Goal: Navigation & Orientation: Find specific page/section

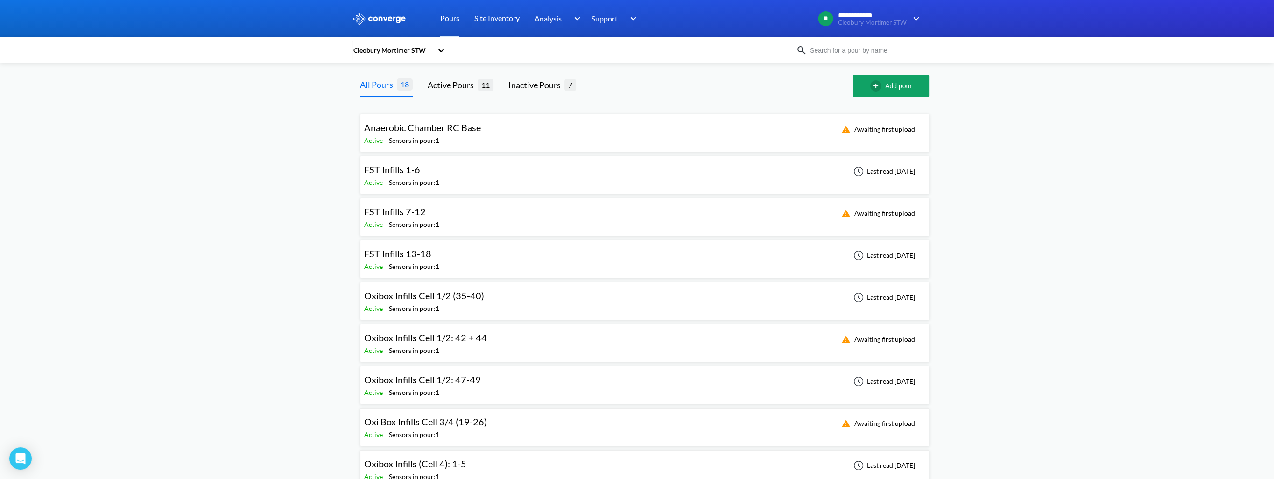
click at [401, 175] on span "FST Infills 1-6" at bounding box center [392, 169] width 56 height 11
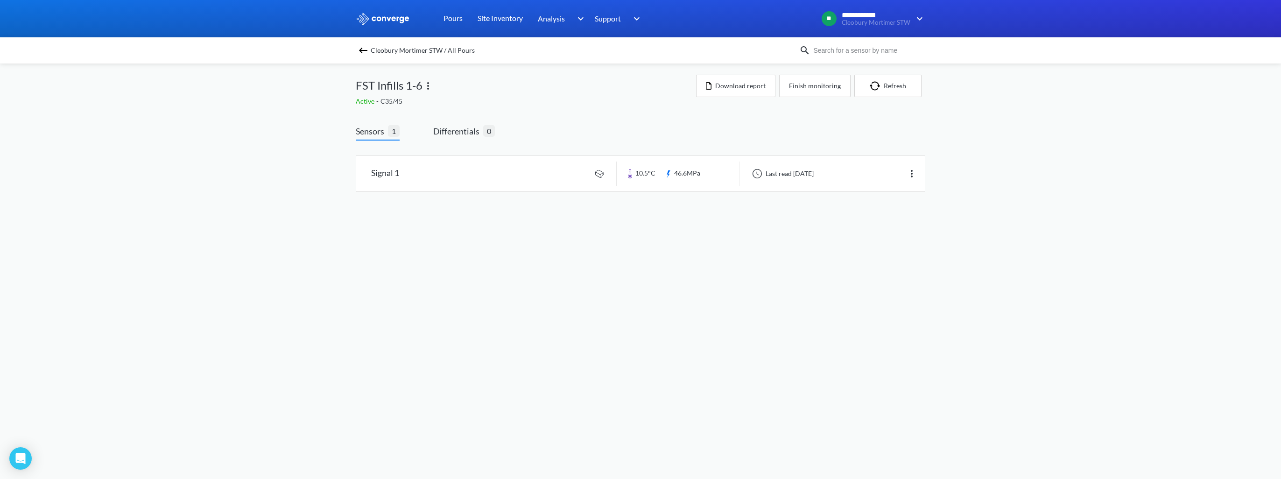
click at [401, 175] on link at bounding box center [640, 173] width 568 height 35
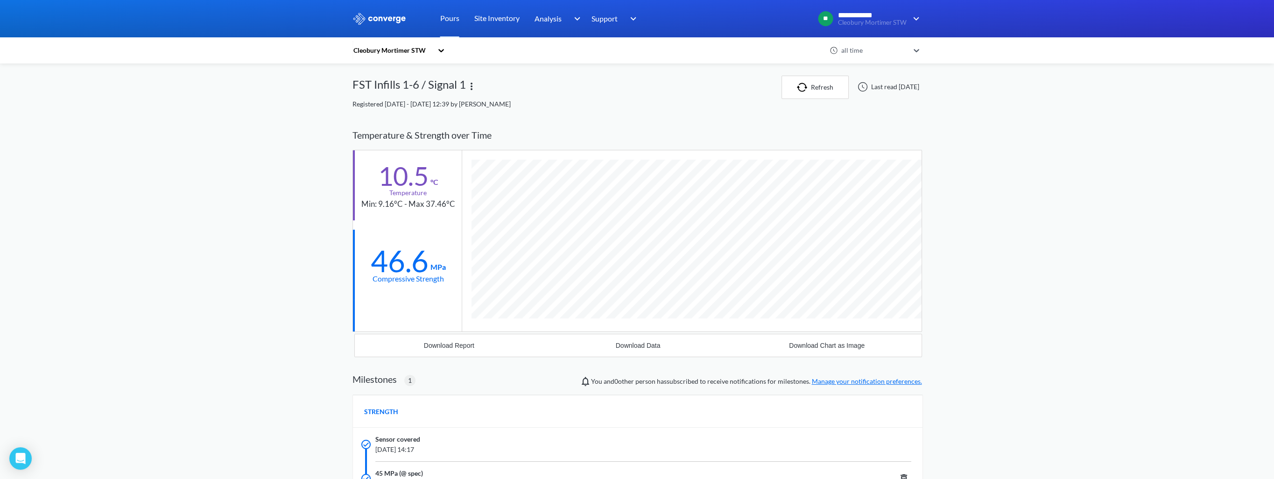
scroll to position [592, 569]
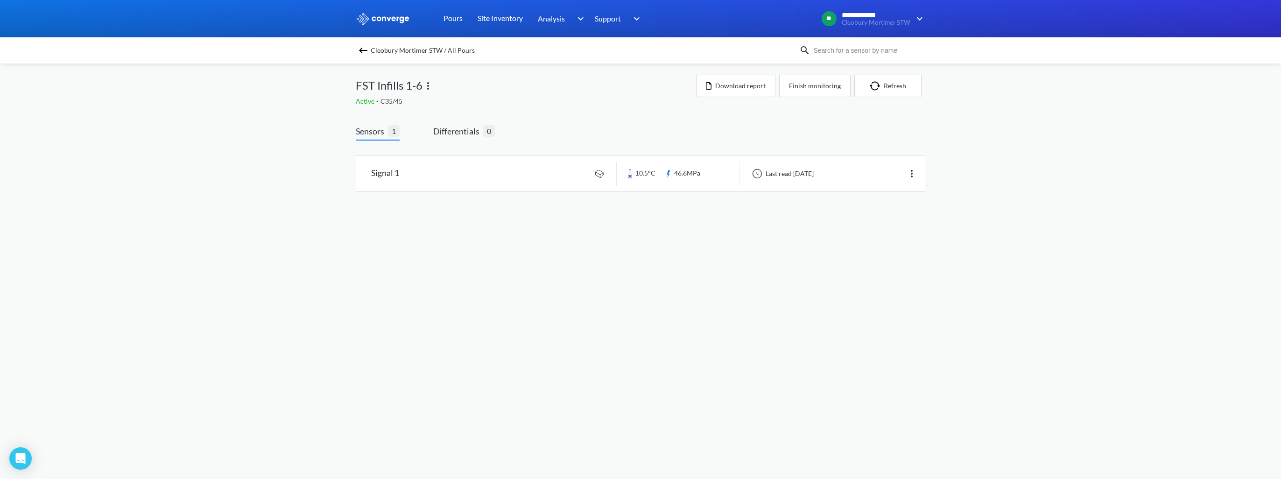
click at [366, 54] on img at bounding box center [362, 50] width 11 height 11
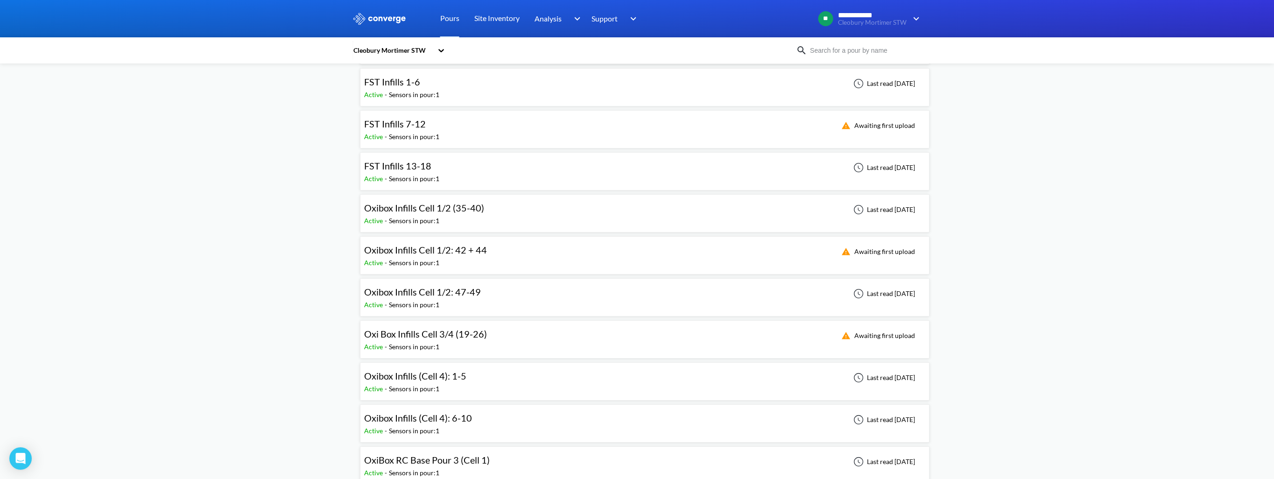
scroll to position [93, 0]
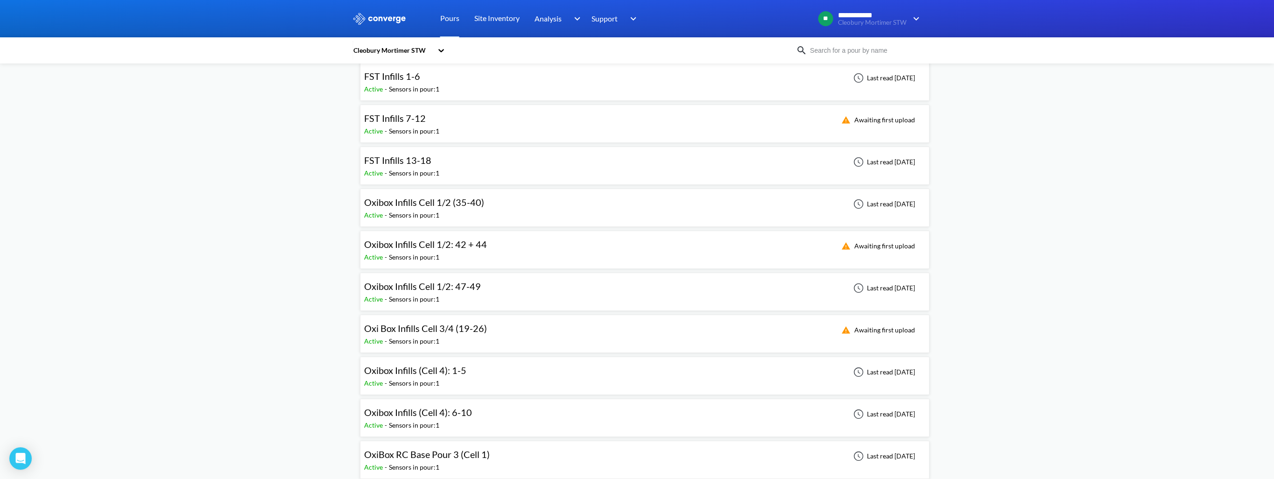
click at [399, 249] on span "Oxibox Infills Cell 1/2: 42 + 44" at bounding box center [425, 243] width 123 height 11
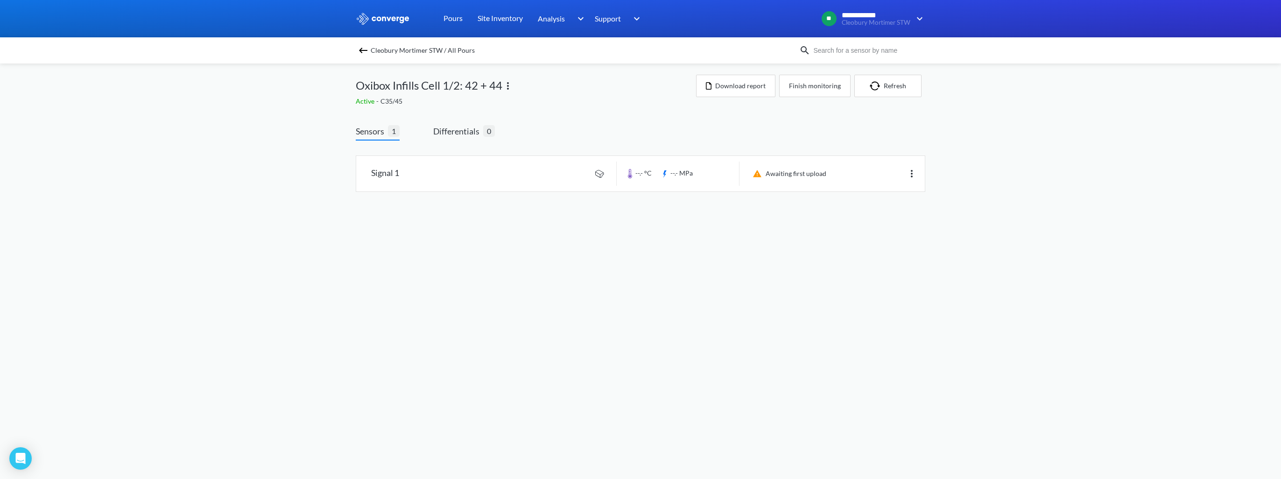
click at [362, 56] on div "Cleobury Mortimer STW / All Pours" at bounding box center [577, 50] width 443 height 13
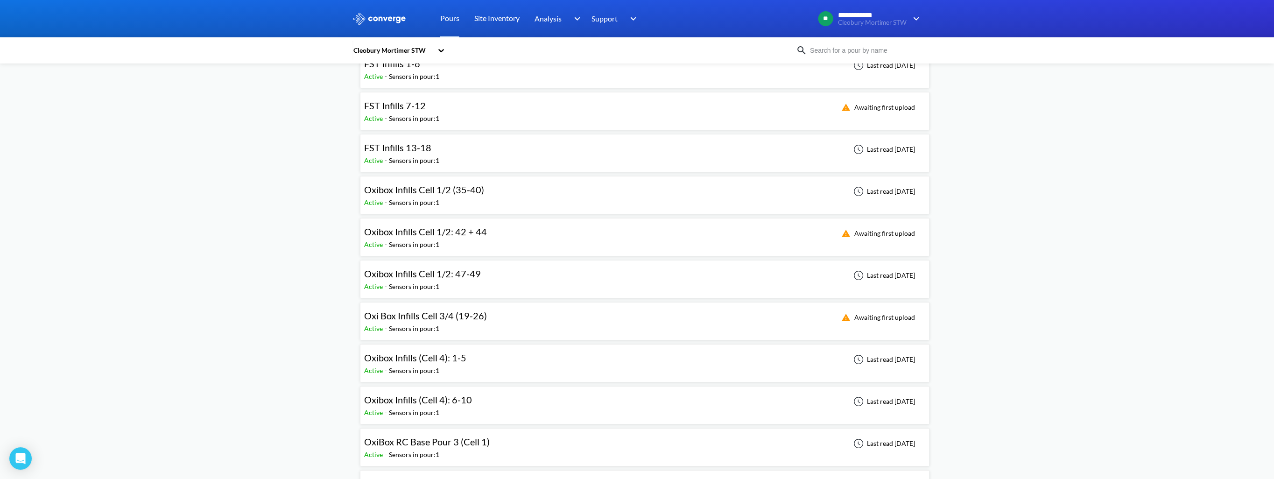
scroll to position [140, 0]
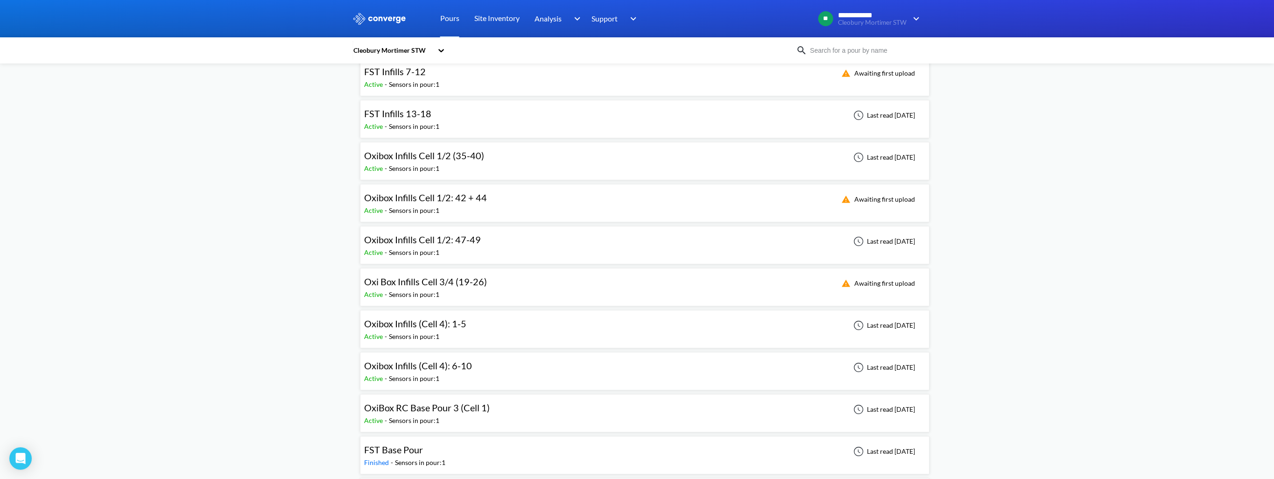
click at [418, 327] on span "Oxibox Infills (Cell 4): 1-5" at bounding box center [415, 323] width 102 height 11
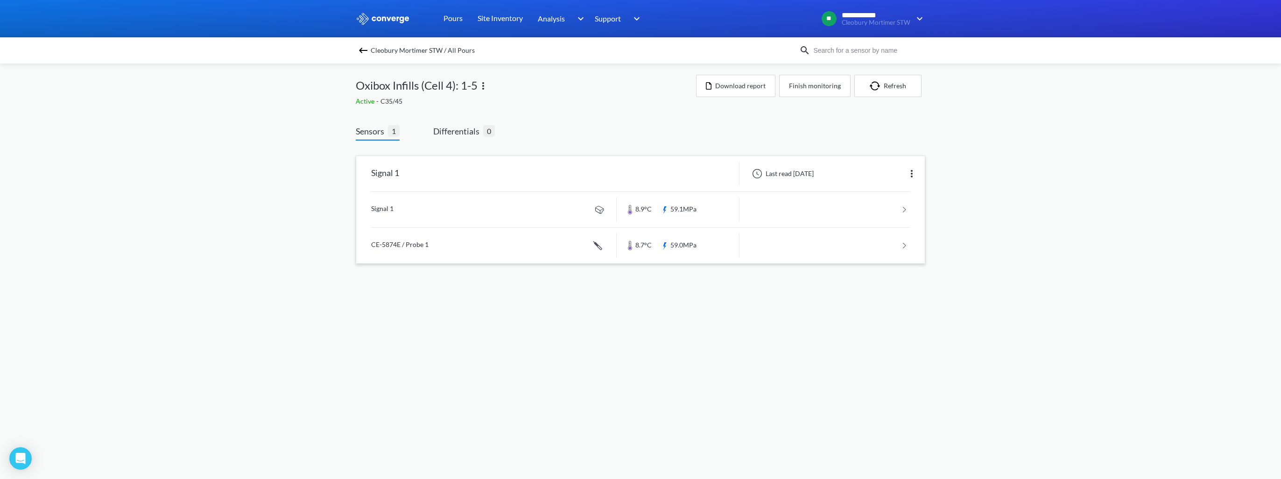
click at [433, 215] on link at bounding box center [640, 209] width 539 height 35
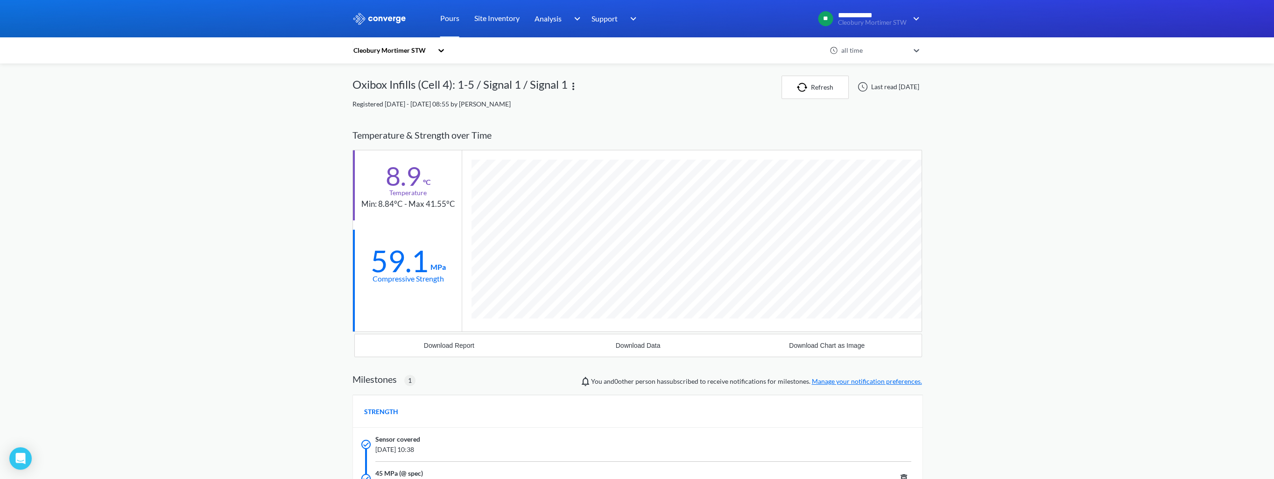
scroll to position [592, 569]
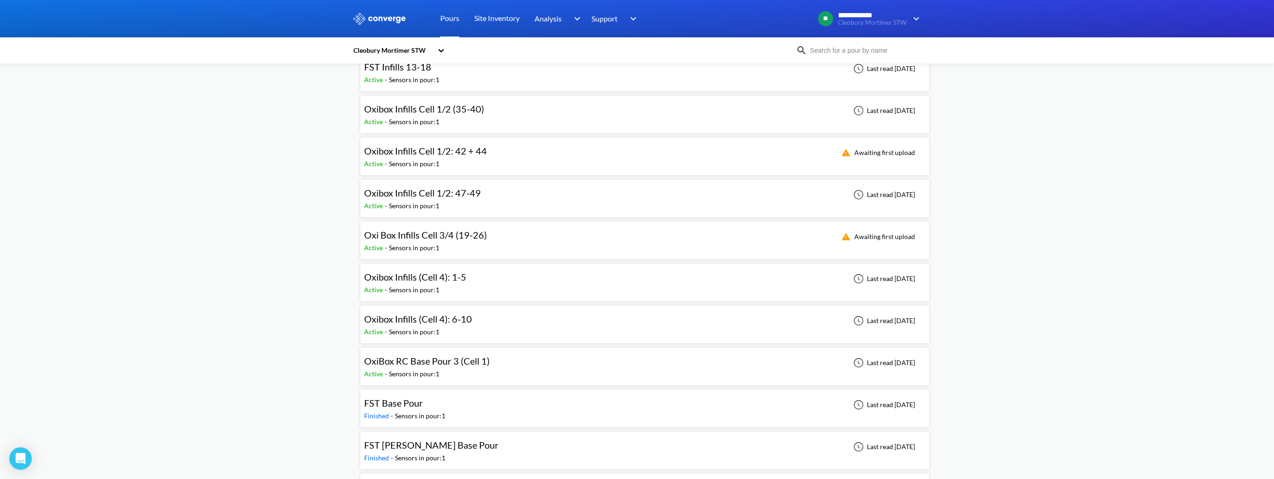
scroll to position [373, 0]
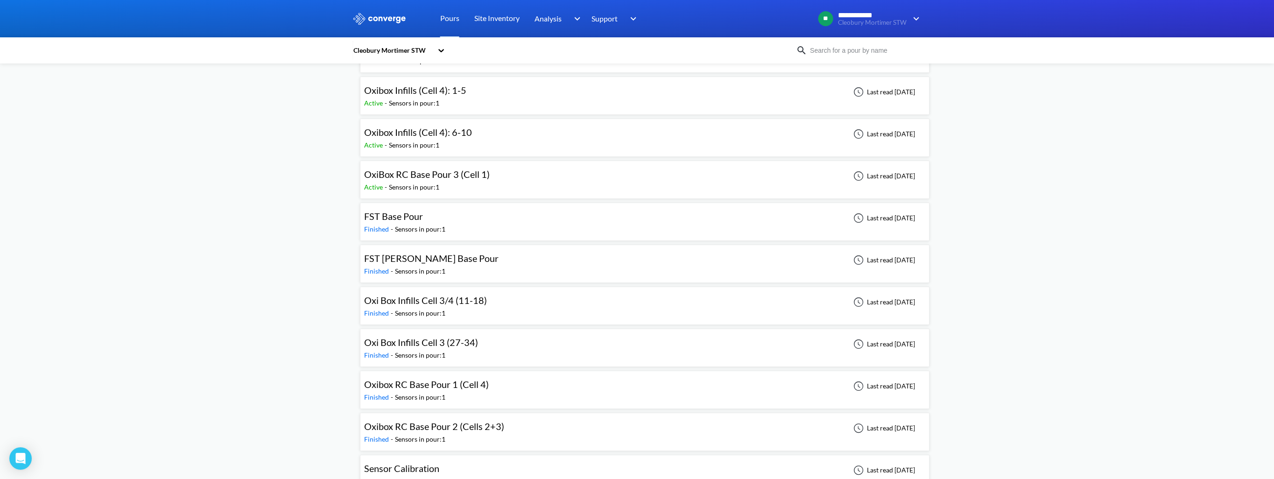
click at [388, 210] on span "FST Base Pour" at bounding box center [393, 215] width 59 height 11
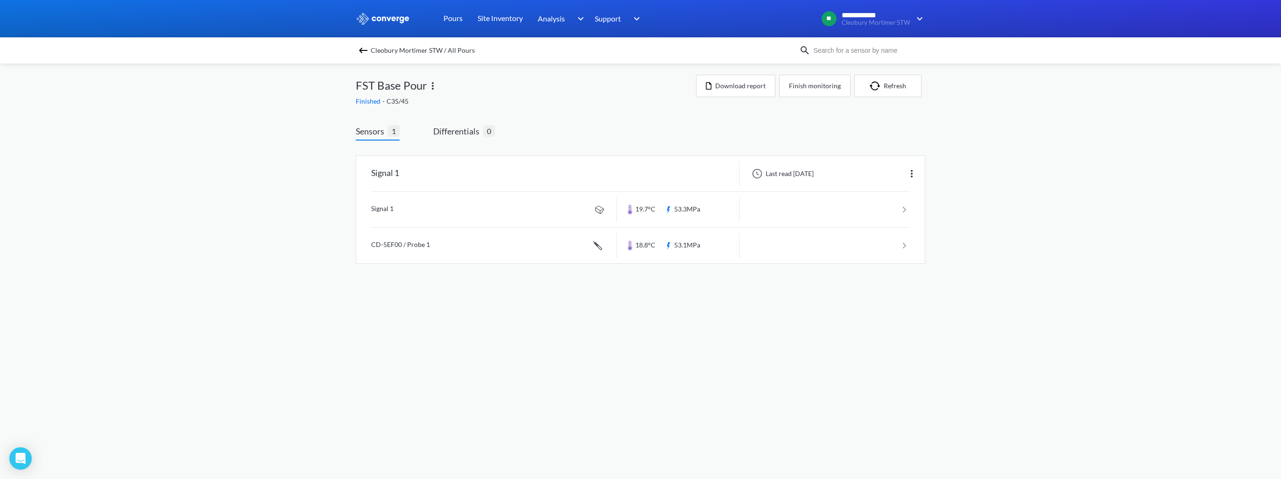
click at [367, 48] on img at bounding box center [362, 50] width 11 height 11
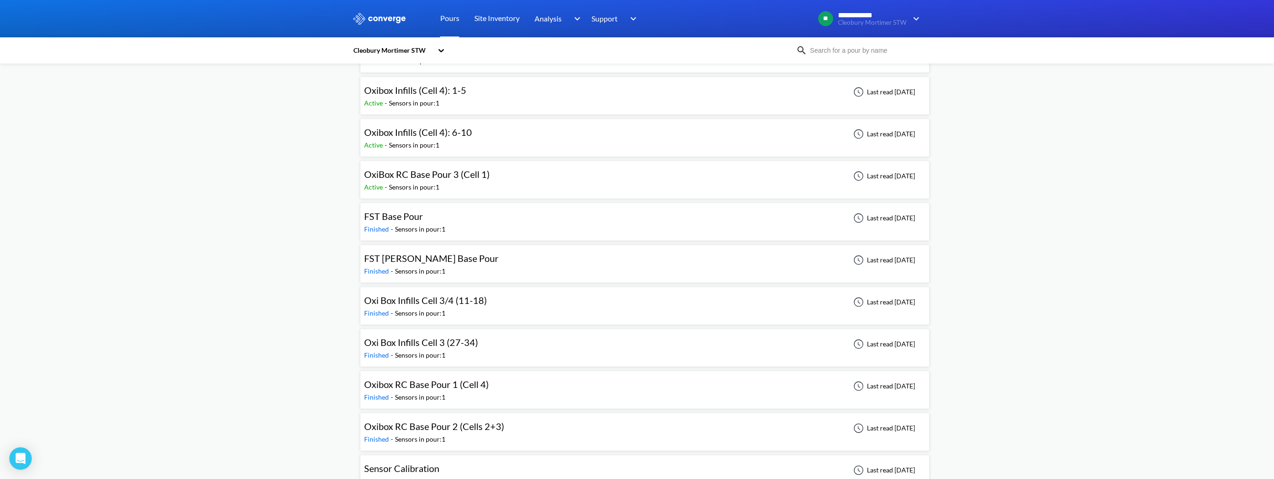
scroll to position [391, 0]
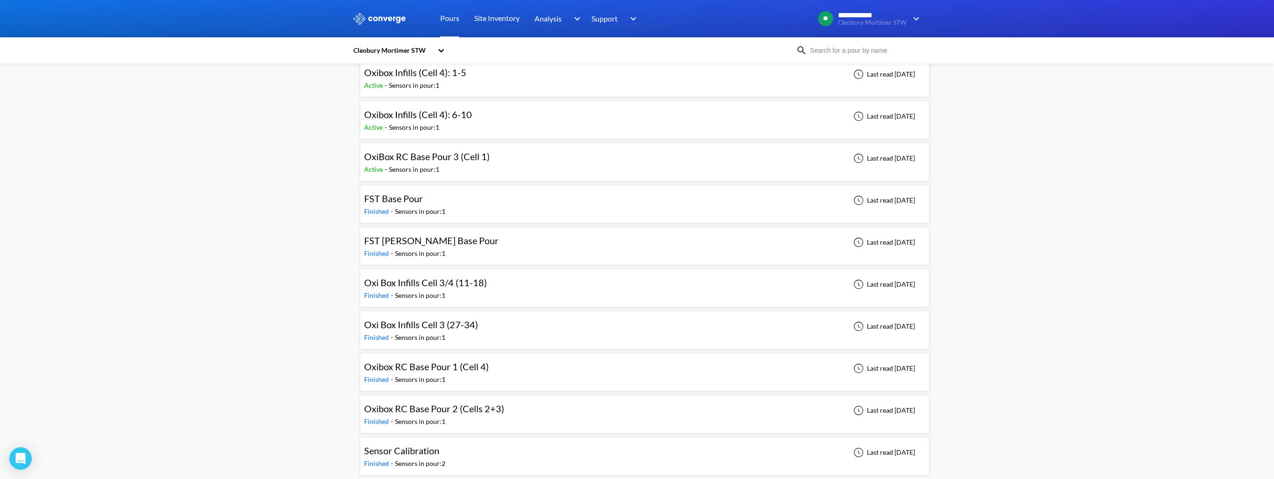
click at [428, 405] on span "Oxibox RC Base Pour 2 (Cells 2+3)" at bounding box center [434, 408] width 140 height 11
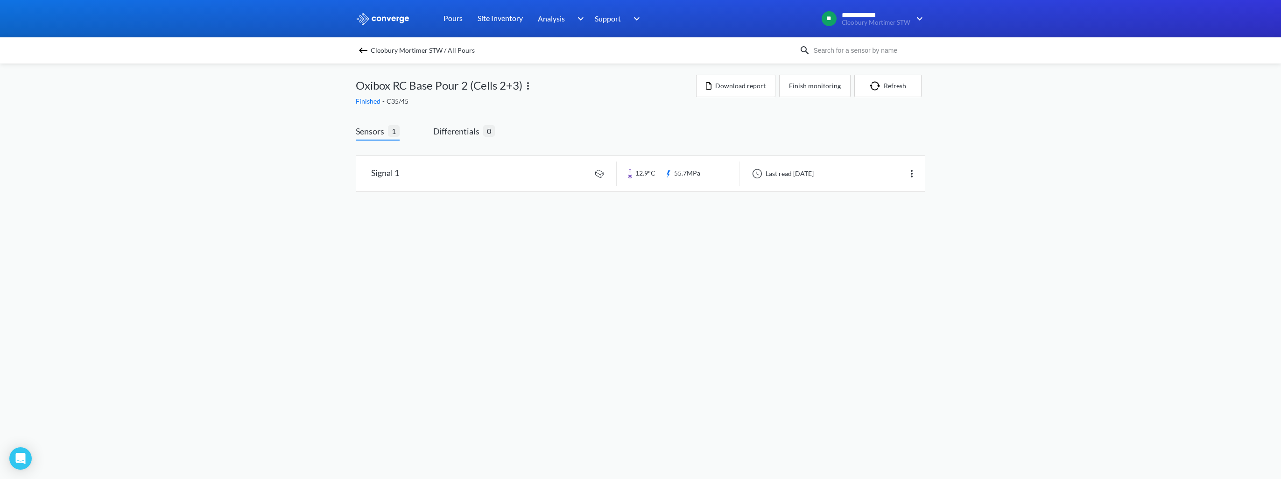
click at [360, 51] on img at bounding box center [362, 50] width 11 height 11
click at [366, 49] on img at bounding box center [362, 50] width 11 height 11
